Goal: Task Accomplishment & Management: Use online tool/utility

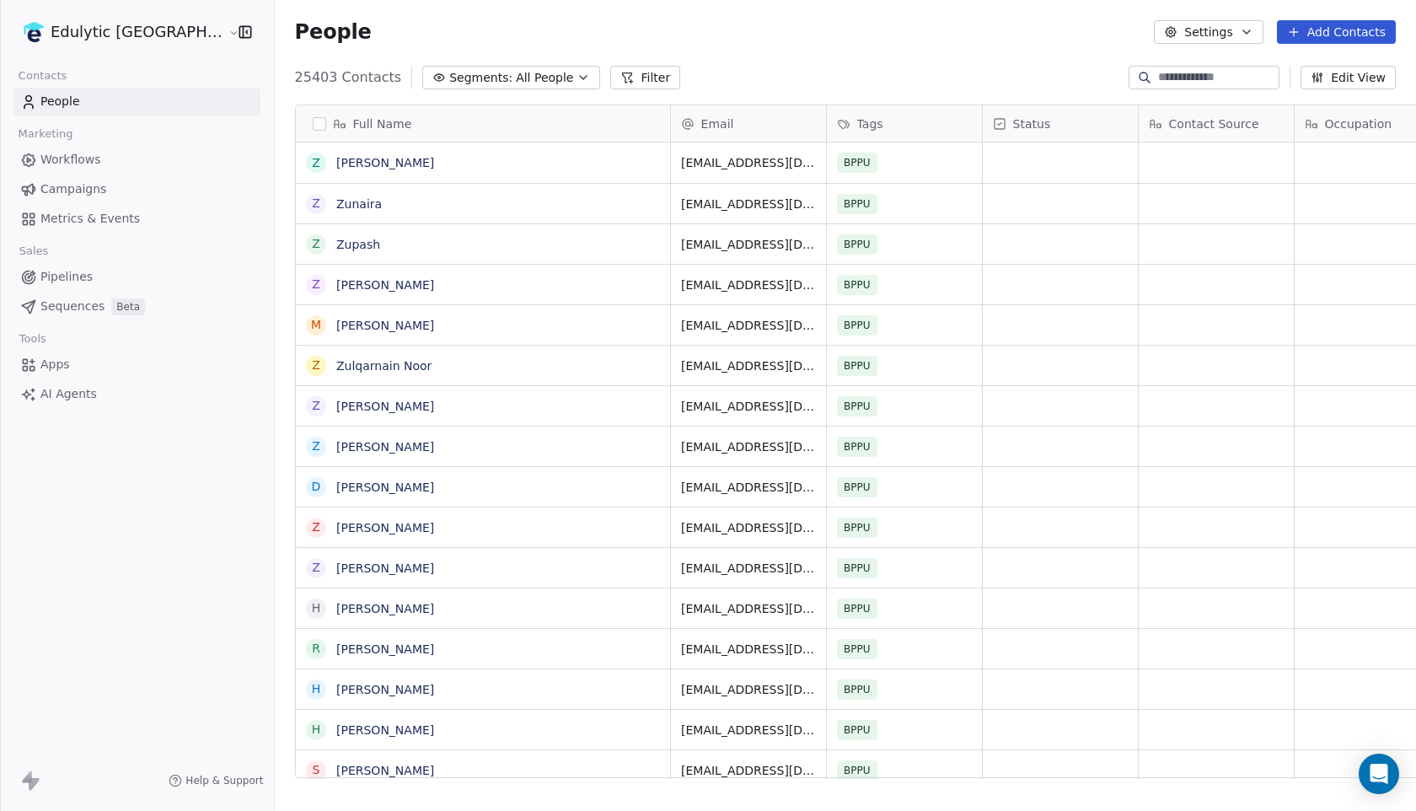
scroll to position [713, 1189]
click at [96, 31] on html "Edulytic UK Contacts People Marketing Workflows Campaigns Metrics & Events Sale…" at bounding box center [708, 405] width 1416 height 811
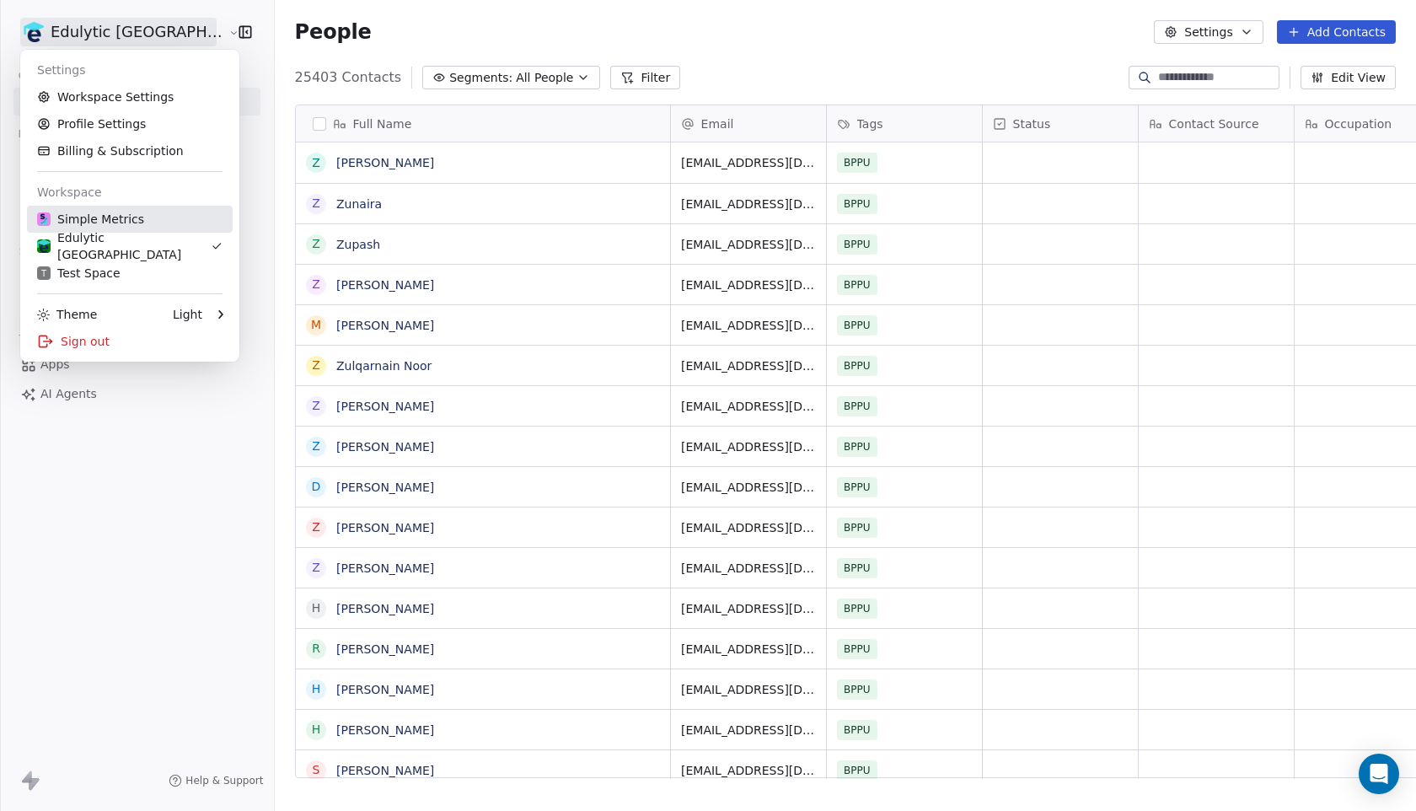
click at [105, 227] on div "Simple Metrics" at bounding box center [90, 219] width 107 height 17
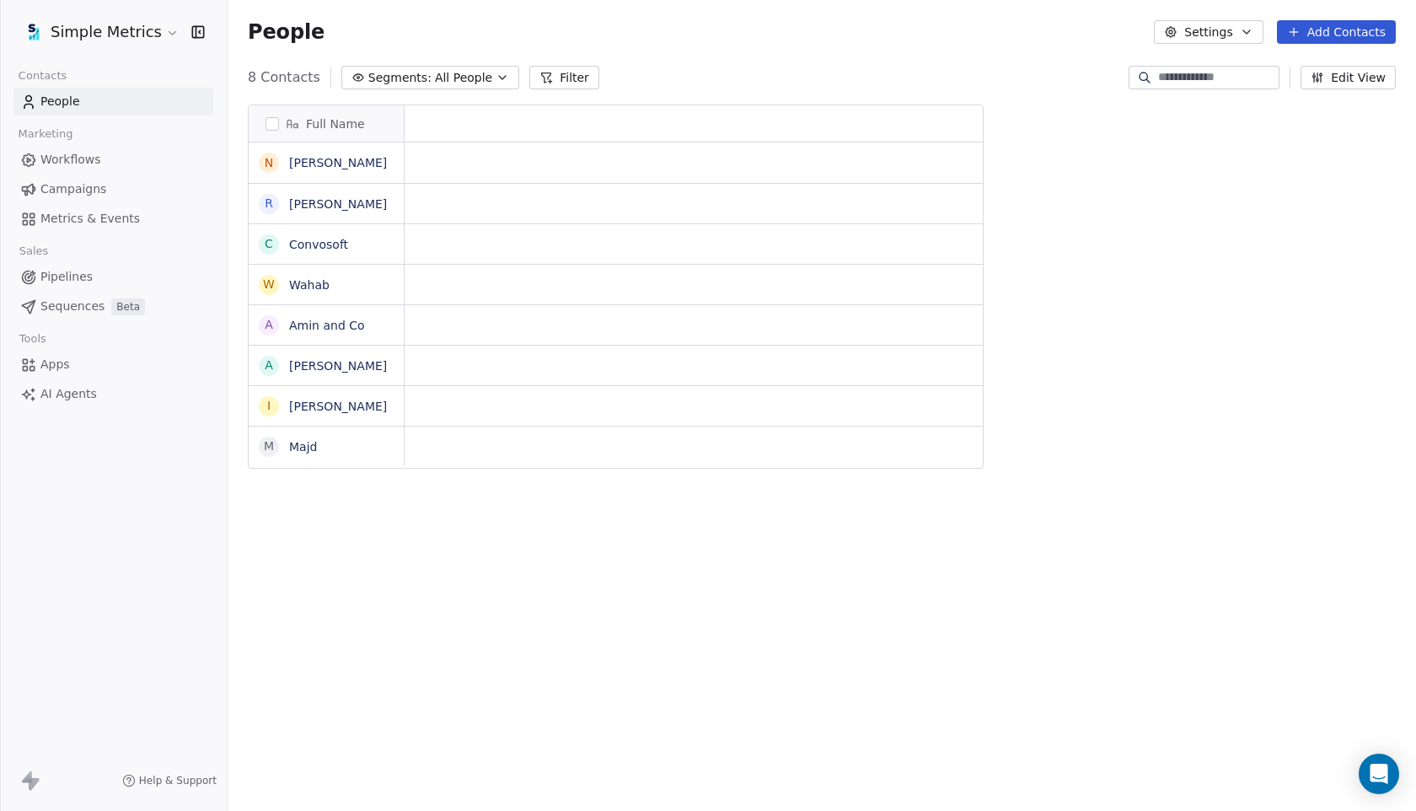
scroll to position [713, 1189]
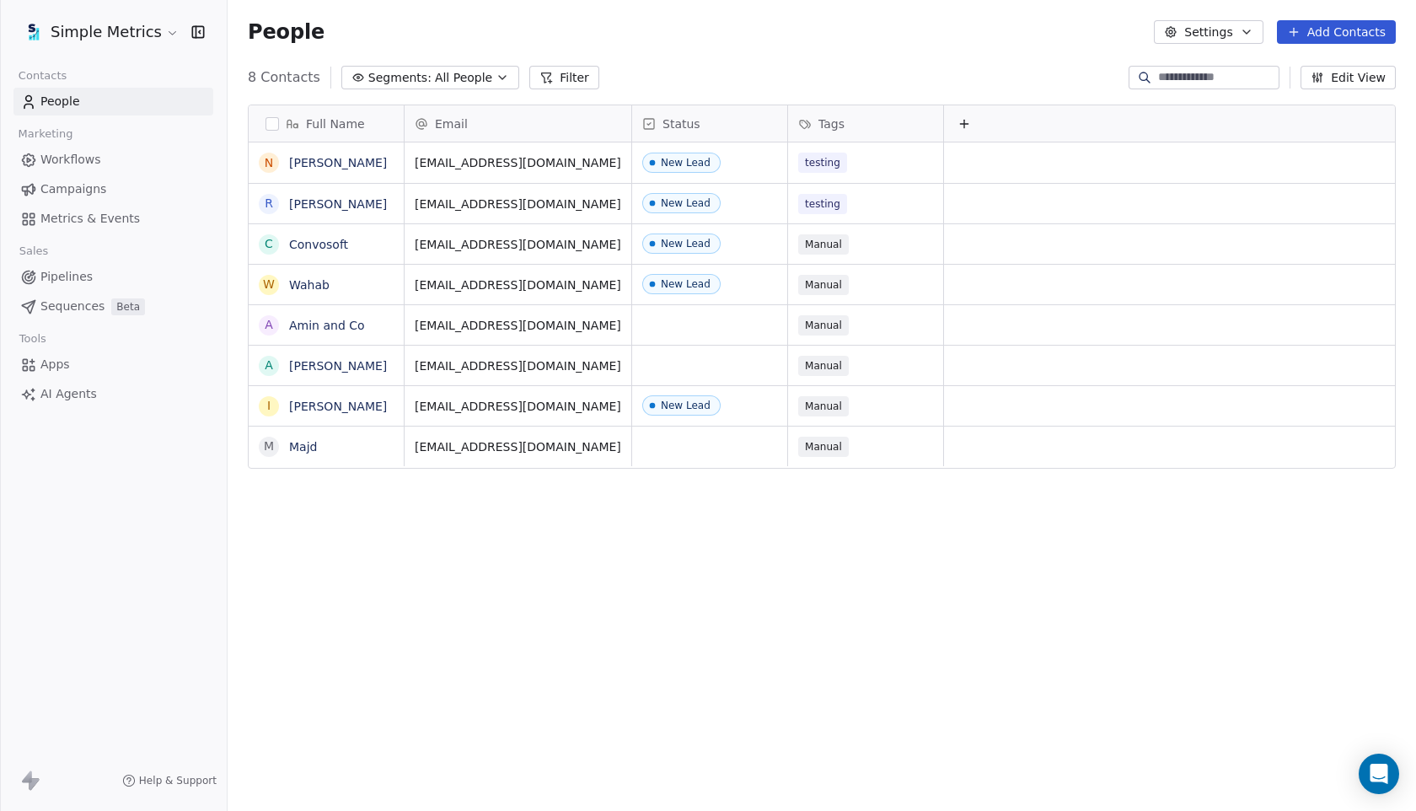
click at [64, 191] on span "Campaigns" at bounding box center [73, 189] width 66 height 18
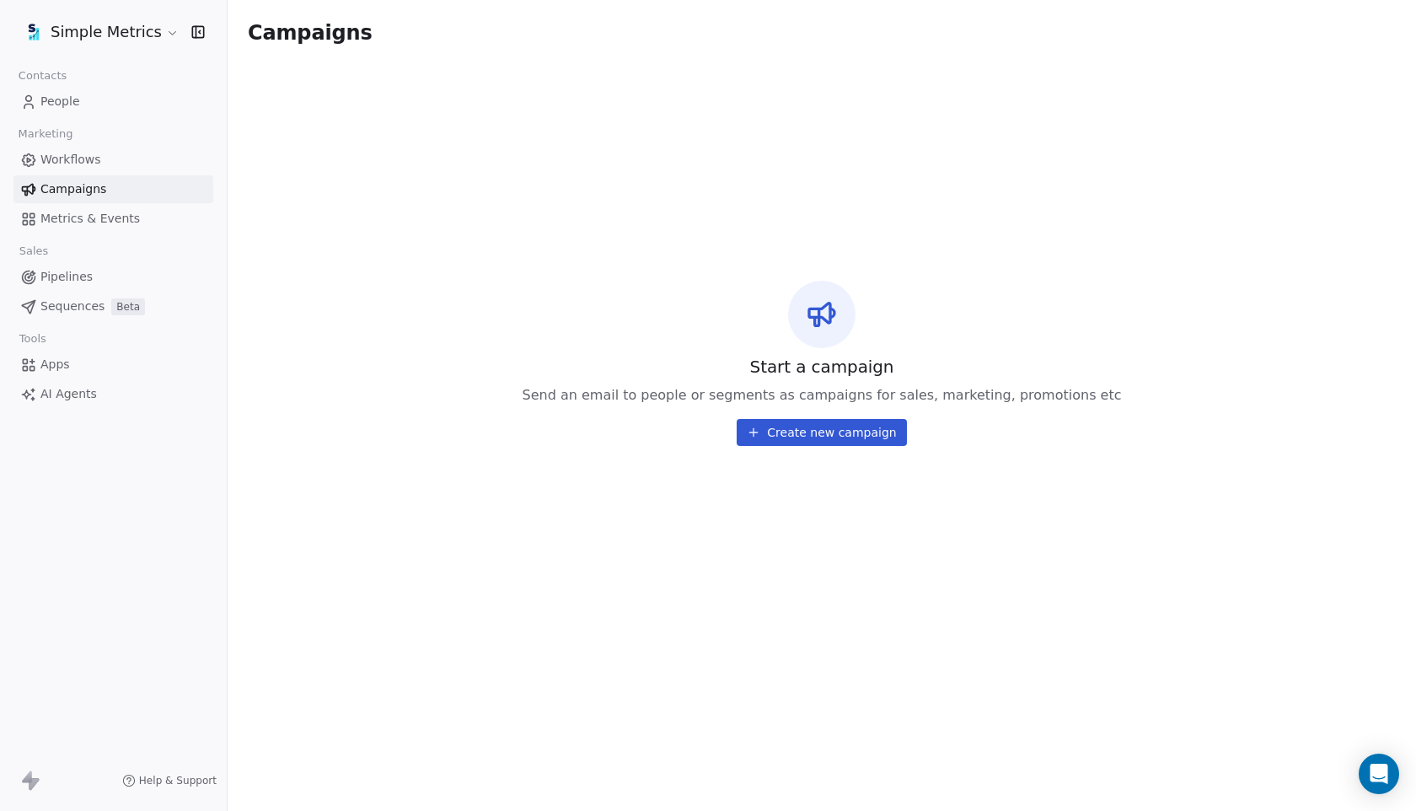
click at [778, 430] on button "Create new campaign" at bounding box center [821, 432] width 169 height 27
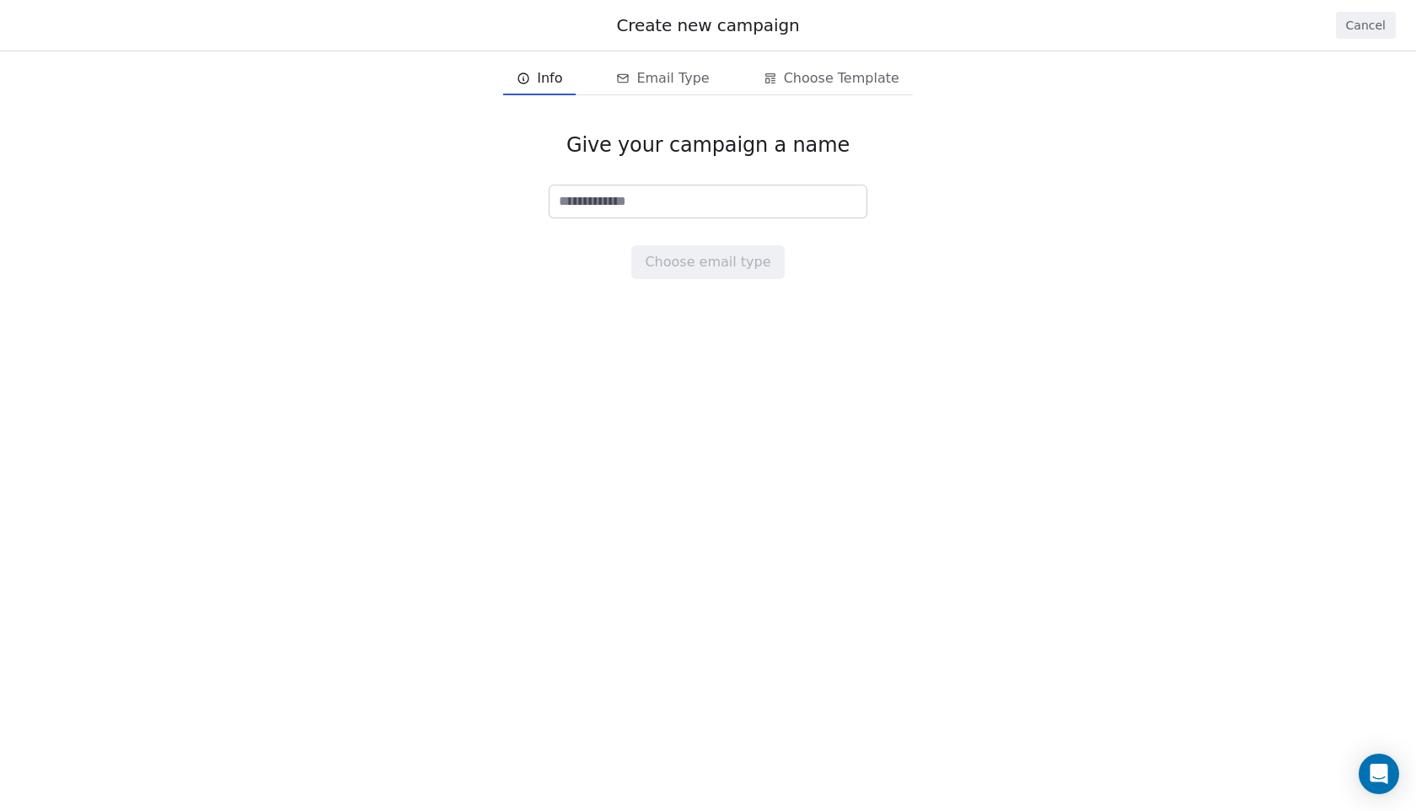
click at [635, 198] on input at bounding box center [708, 201] width 317 height 32
type input "**********"
click at [727, 271] on button "Choose email type" at bounding box center [707, 262] width 153 height 34
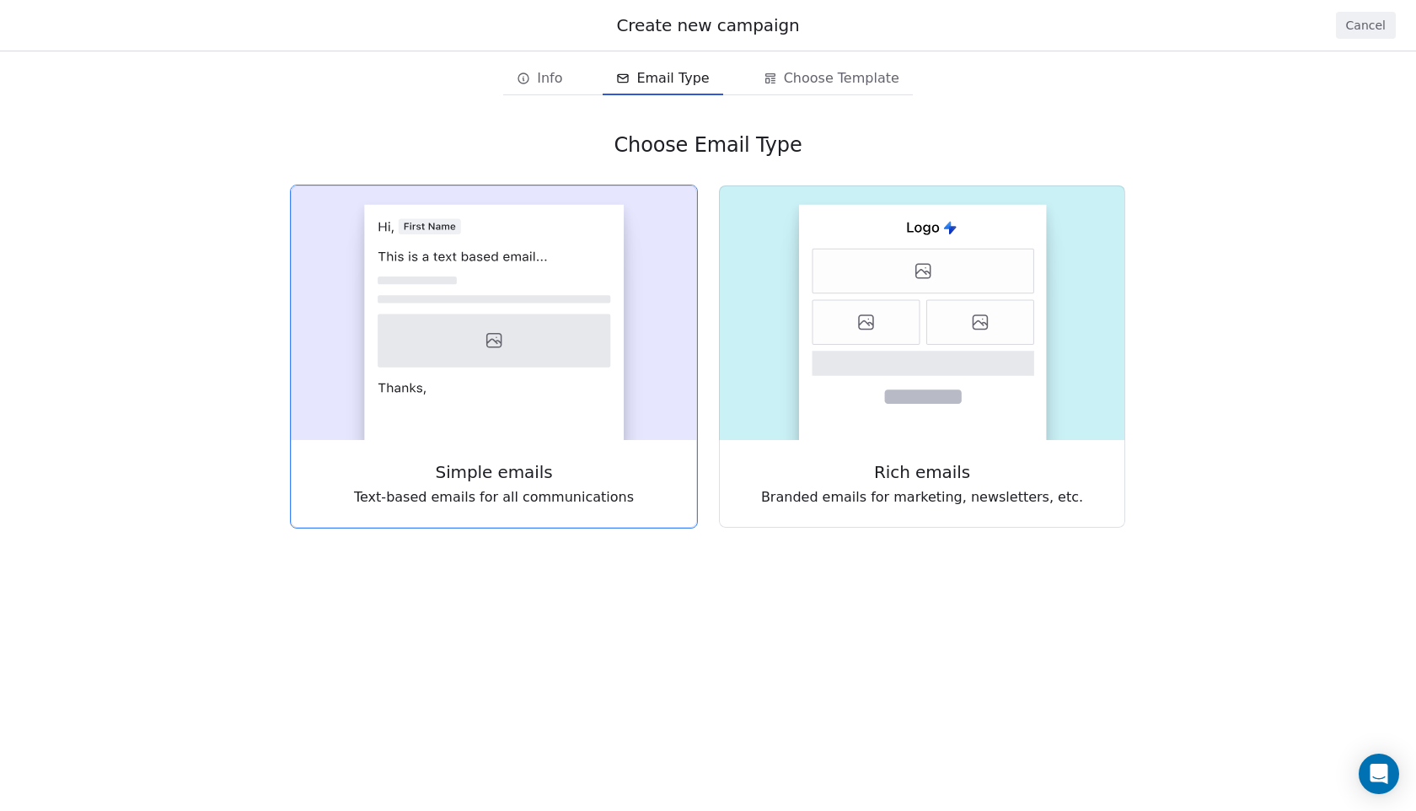
click at [414, 309] on rect at bounding box center [494, 322] width 260 height 235
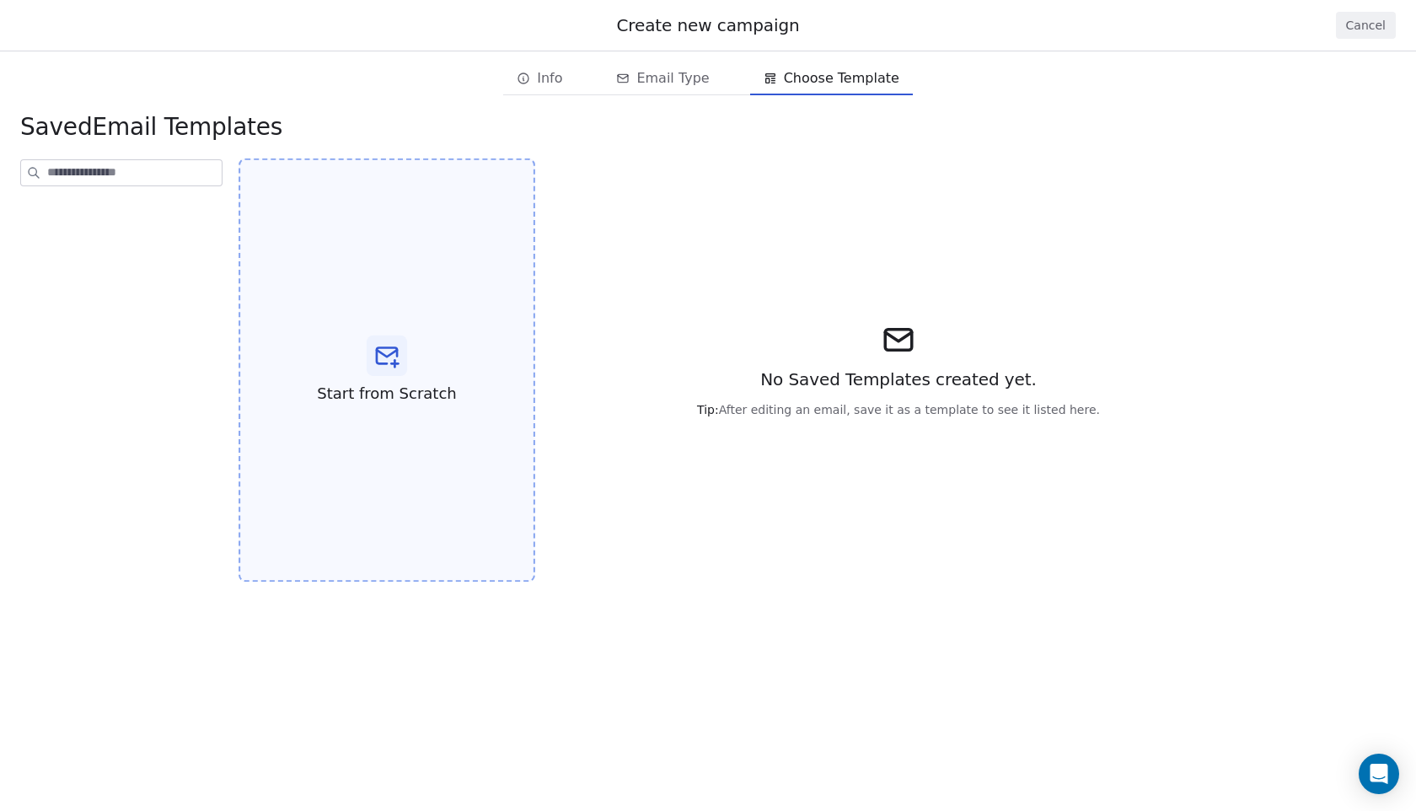
click at [422, 312] on div "Start from Scratch" at bounding box center [387, 370] width 297 height 424
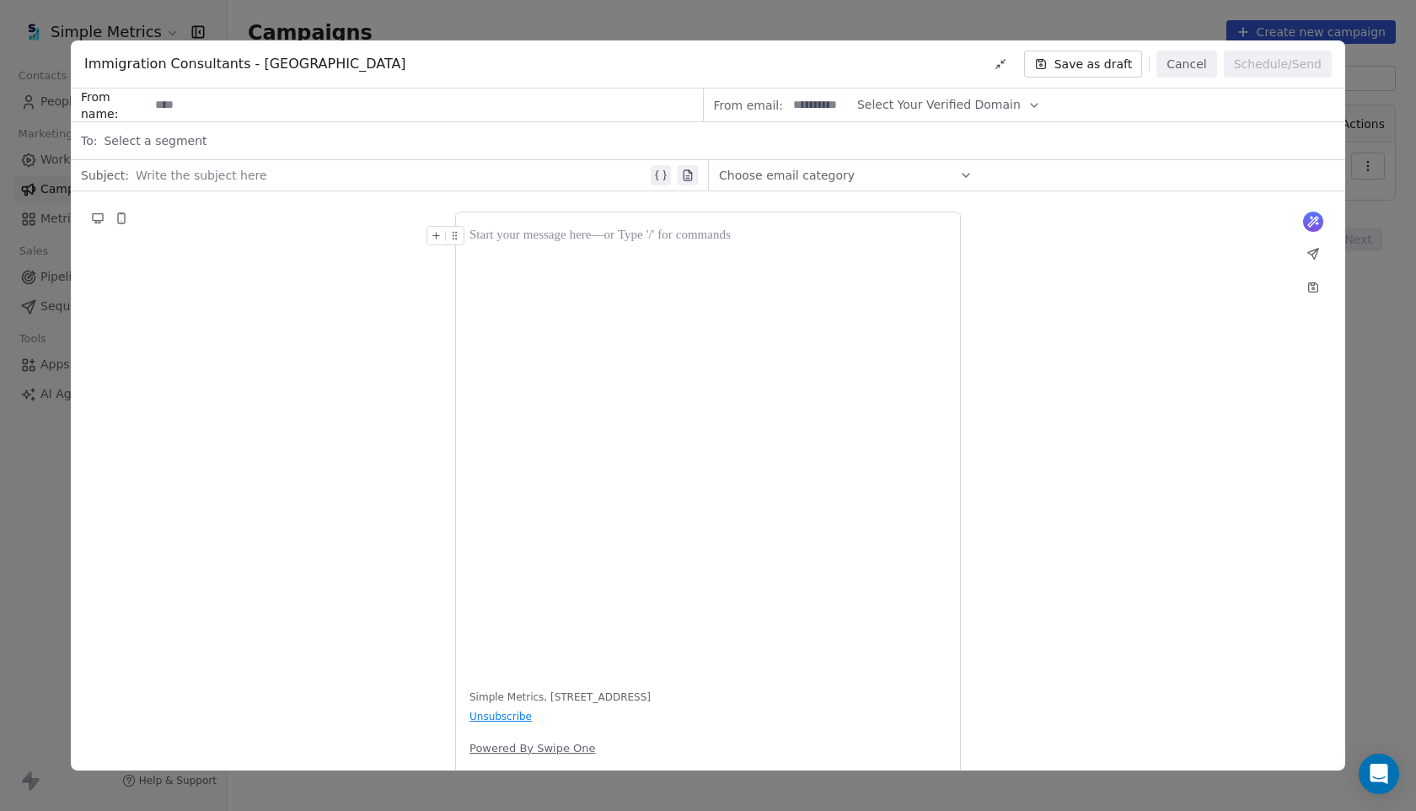
click at [258, 107] on input at bounding box center [425, 104] width 553 height 31
type input "**********"
click at [191, 148] on span "Select a segment" at bounding box center [155, 140] width 103 height 17
click at [196, 384] on div "What would you like to create email about? or Simple Metrics, [GEOGRAPHIC_DATA]…" at bounding box center [708, 498] width 1275 height 615
click at [985, 105] on span "Select Your Verified Domain" at bounding box center [939, 105] width 164 height 18
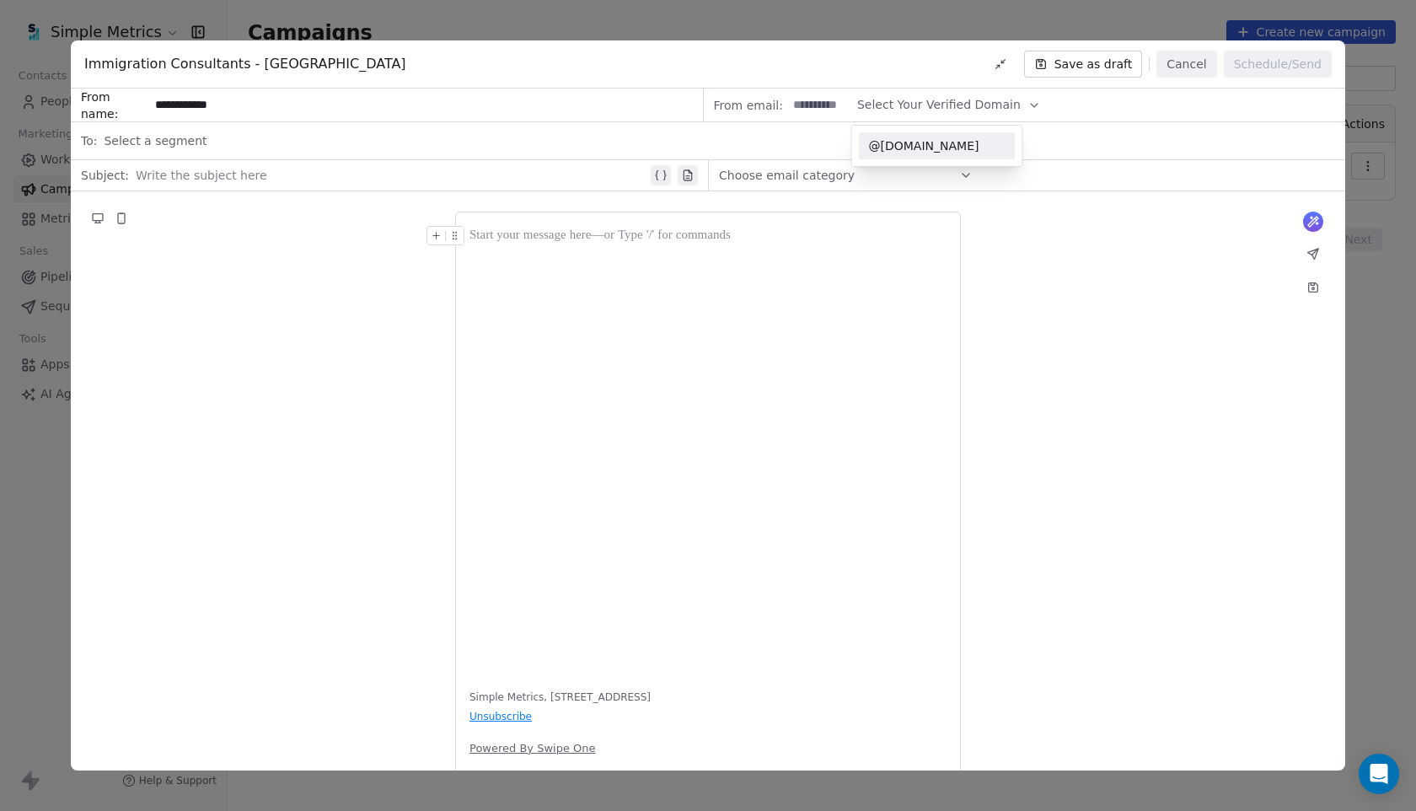
click at [963, 136] on div "@[DOMAIN_NAME]" at bounding box center [937, 145] width 157 height 27
click at [787, 102] on input at bounding box center [820, 104] width 66 height 31
type input "**********"
click at [1150, 286] on div "What would you like to create email about? or Simple Metrics, [GEOGRAPHIC_DATA]…" at bounding box center [708, 498] width 1275 height 615
click at [945, 171] on div "Choose email category" at bounding box center [846, 175] width 254 height 27
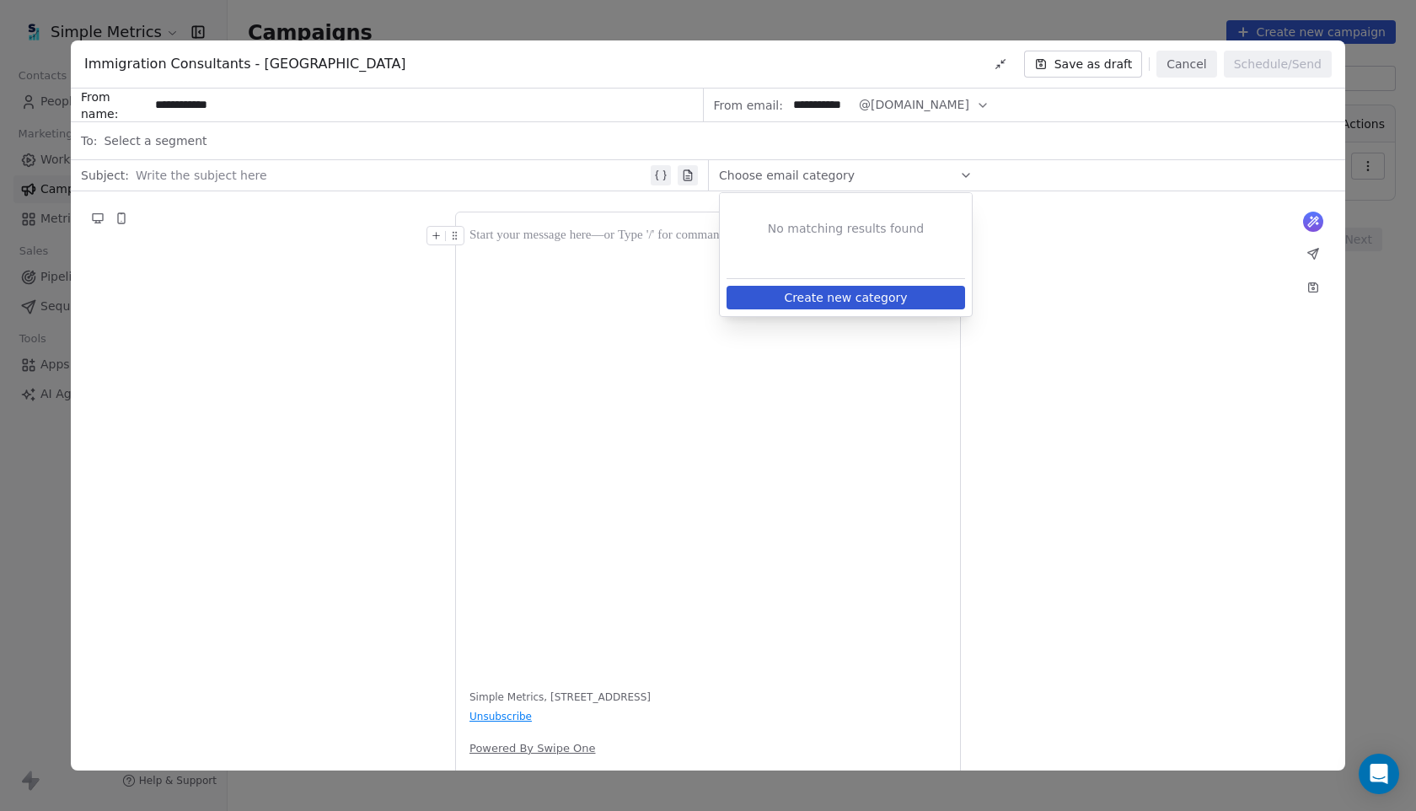
click at [1032, 275] on div "What would you like to create email about? or Simple Metrics, [GEOGRAPHIC_DATA]…" at bounding box center [708, 498] width 1275 height 615
click at [1093, 60] on button "Save as draft" at bounding box center [1083, 64] width 119 height 27
